Goal: Transaction & Acquisition: Purchase product/service

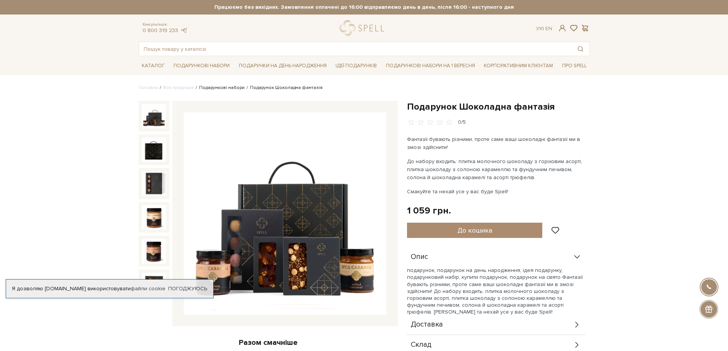
click at [222, 89] on link "Подарункові набори" at bounding box center [222, 88] width 46 height 6
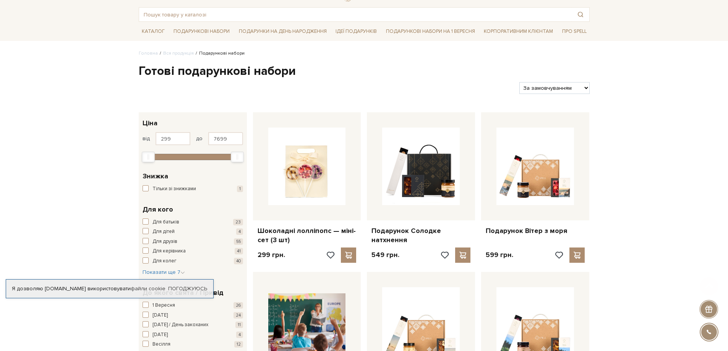
scroll to position [115, 0]
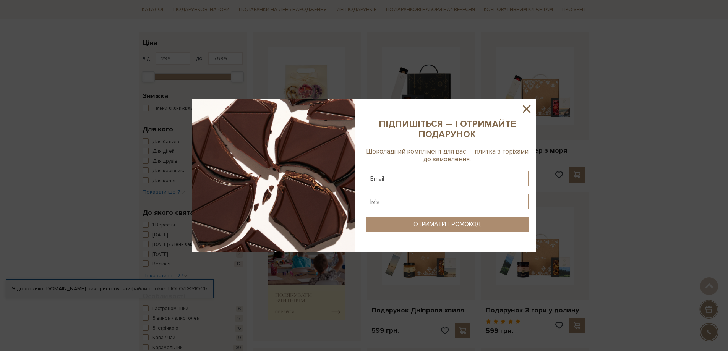
click at [526, 108] on icon at bounding box center [527, 109] width 8 height 8
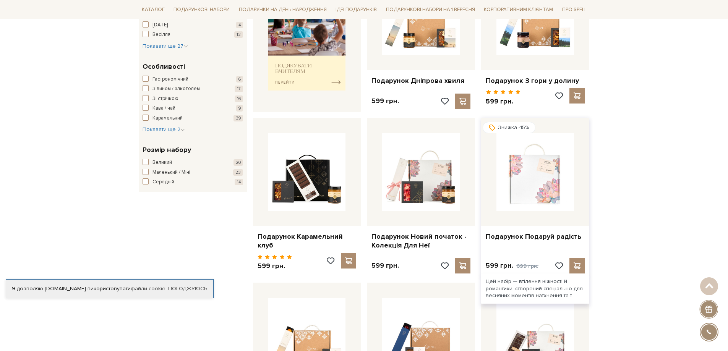
scroll to position [344, 0]
click at [531, 189] on img at bounding box center [536, 173] width 78 height 78
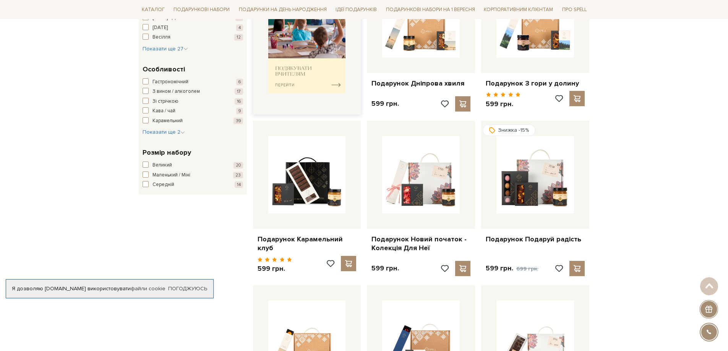
scroll to position [459, 0]
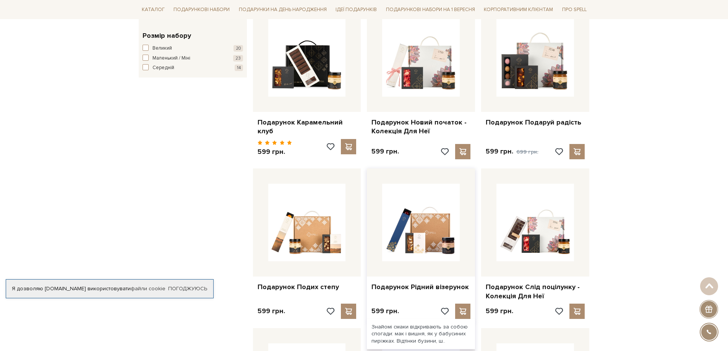
click at [453, 277] on div "Подарунок Рідний візерунок" at bounding box center [421, 286] width 108 height 18
click at [447, 283] on link "Подарунок Рідний візерунок" at bounding box center [421, 287] width 99 height 9
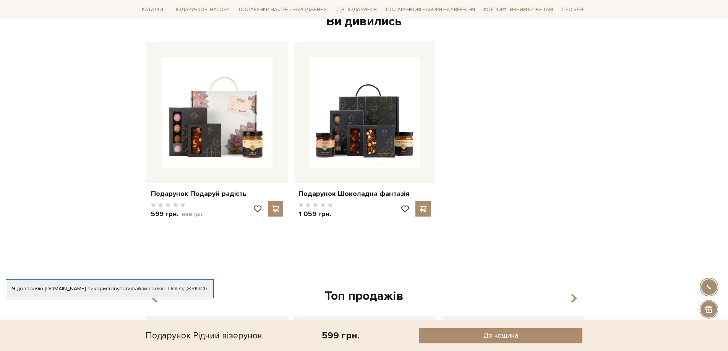
scroll to position [574, 0]
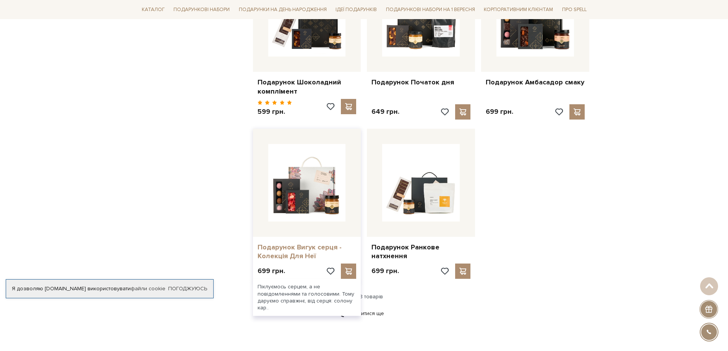
scroll to position [841, 0]
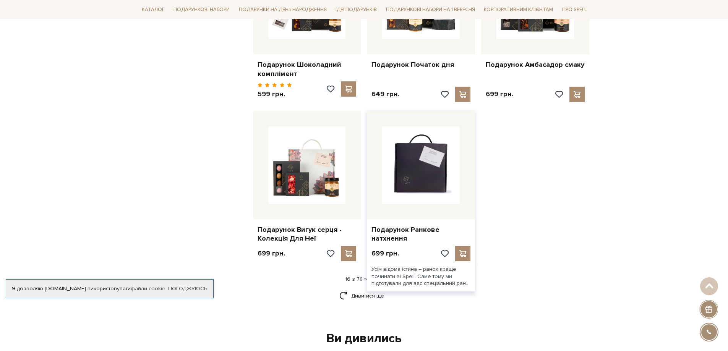
click at [419, 157] on img at bounding box center [421, 166] width 78 height 78
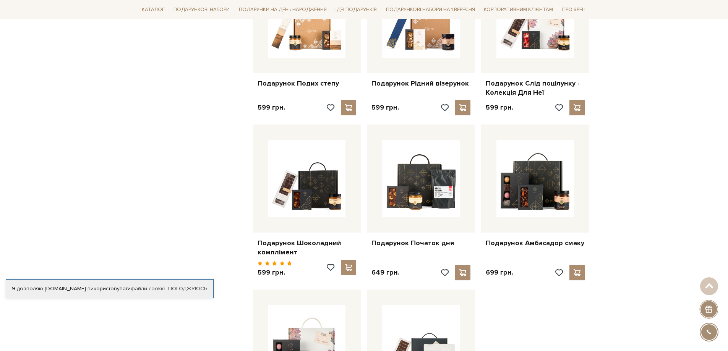
scroll to position [765, 0]
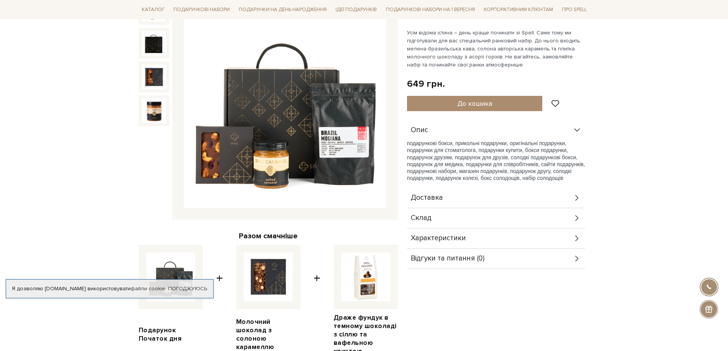
scroll to position [115, 0]
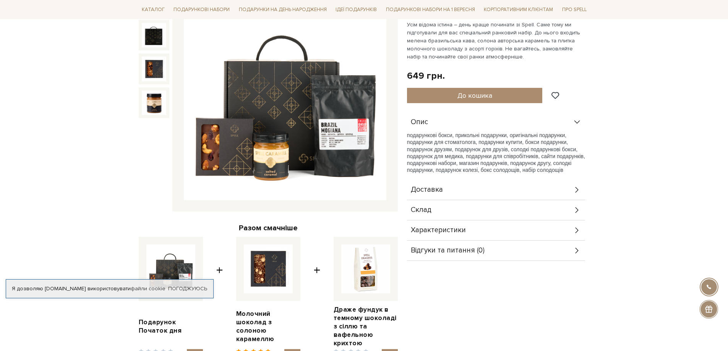
click at [467, 211] on div "Склад" at bounding box center [496, 210] width 178 height 20
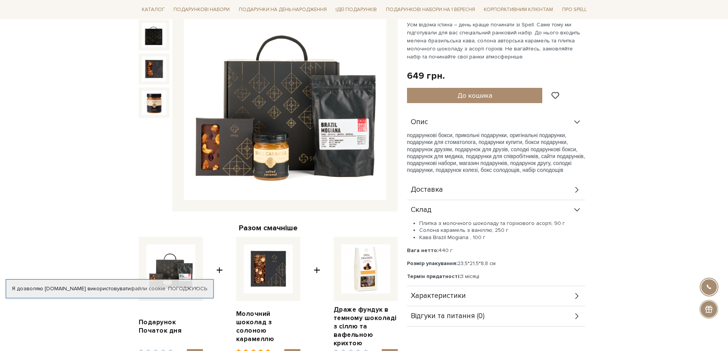
scroll to position [0, 0]
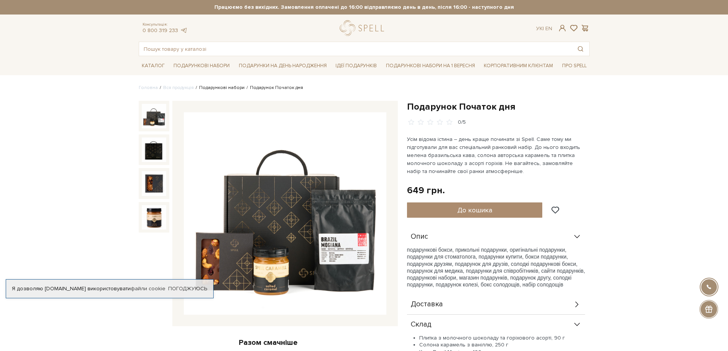
click at [221, 89] on link "Подарункові набори" at bounding box center [222, 88] width 46 height 6
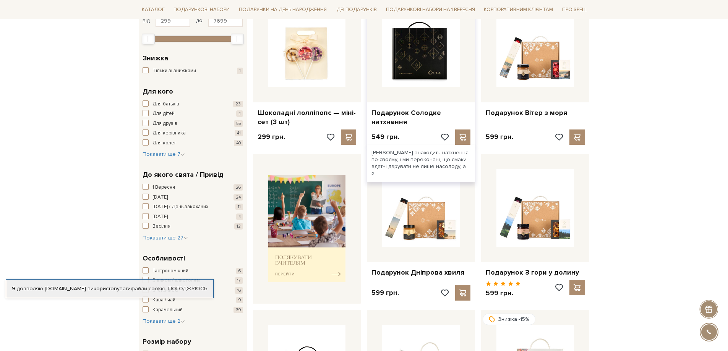
scroll to position [153, 0]
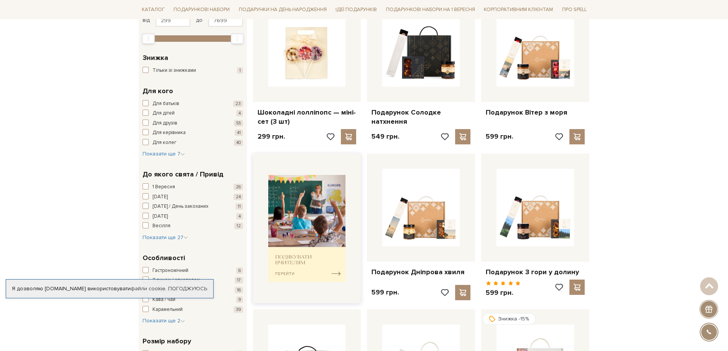
click at [304, 234] on img at bounding box center [307, 228] width 78 height 107
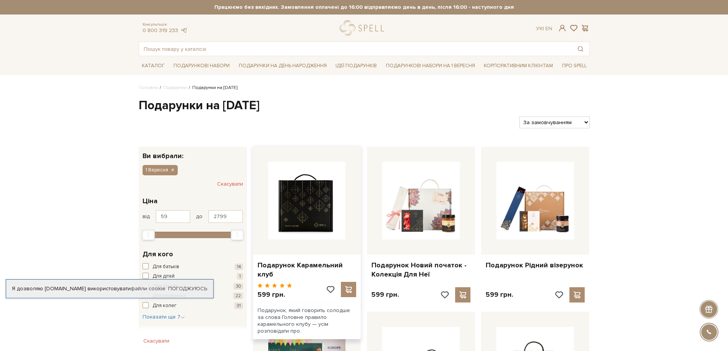
click at [323, 219] on img at bounding box center [307, 201] width 78 height 78
